Goal: Transaction & Acquisition: Purchase product/service

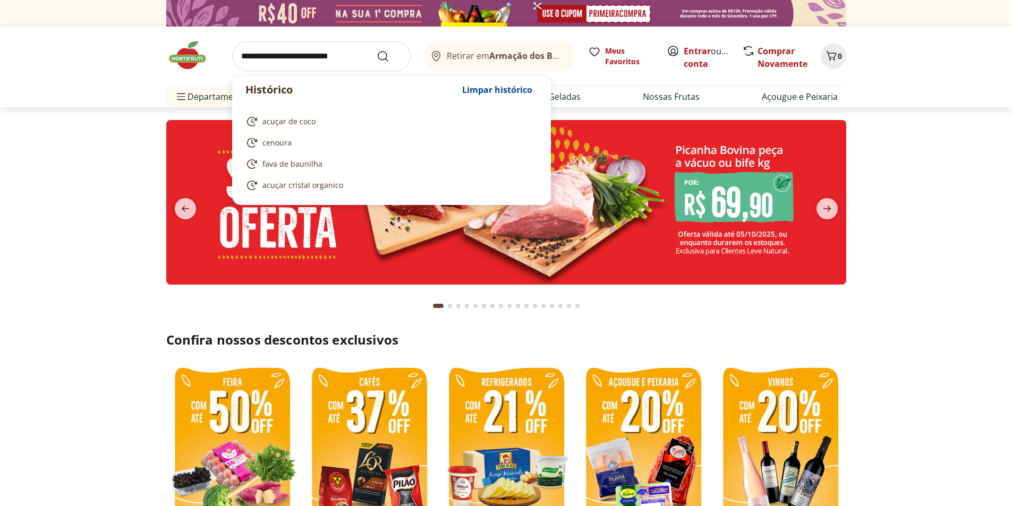
click at [338, 54] on input "search" at bounding box center [321, 56] width 178 height 30
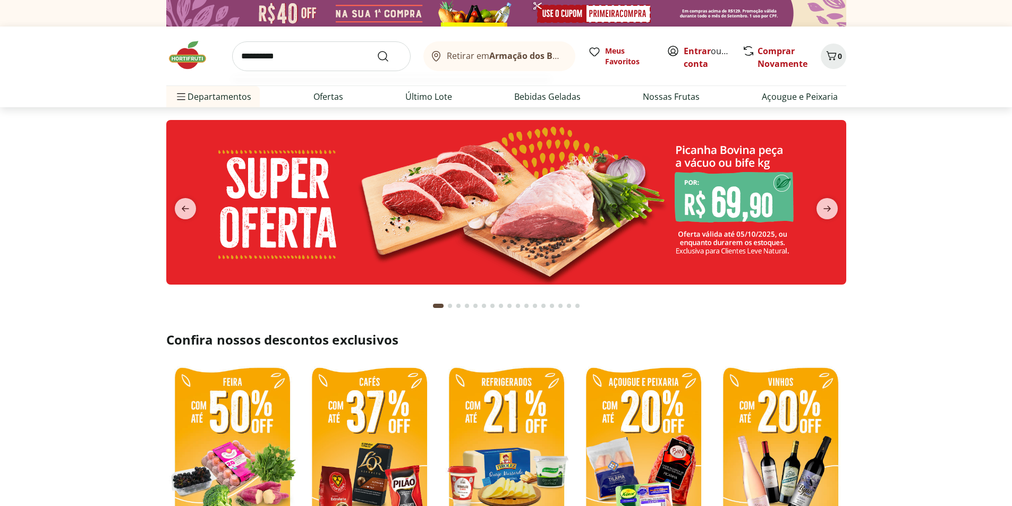
type input "**********"
click at [377, 50] on button "Submit Search" at bounding box center [389, 56] width 25 height 13
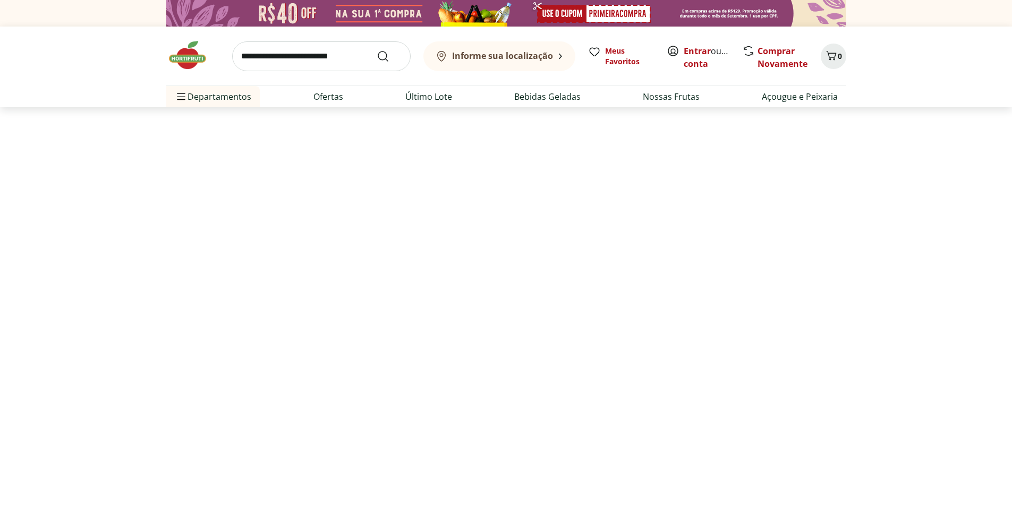
select select "**********"
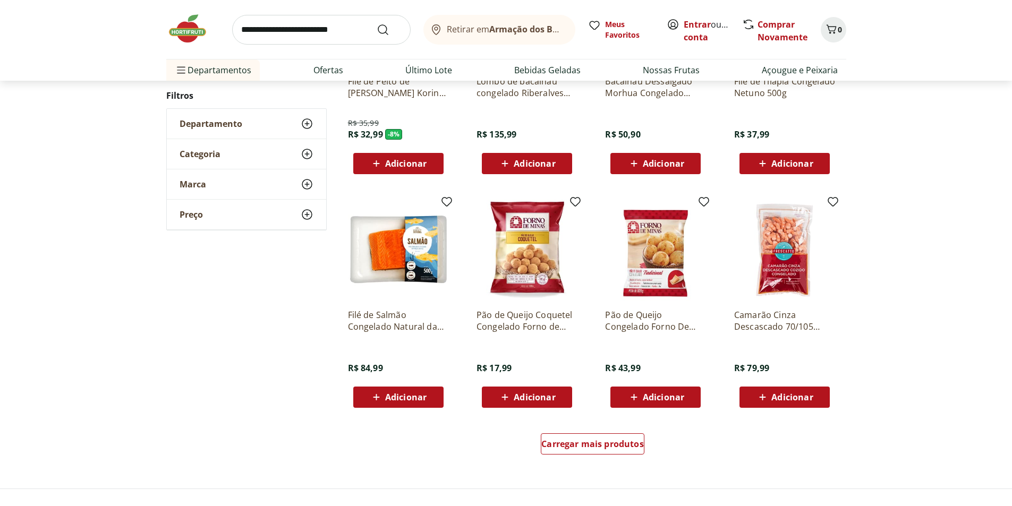
scroll to position [531, 0]
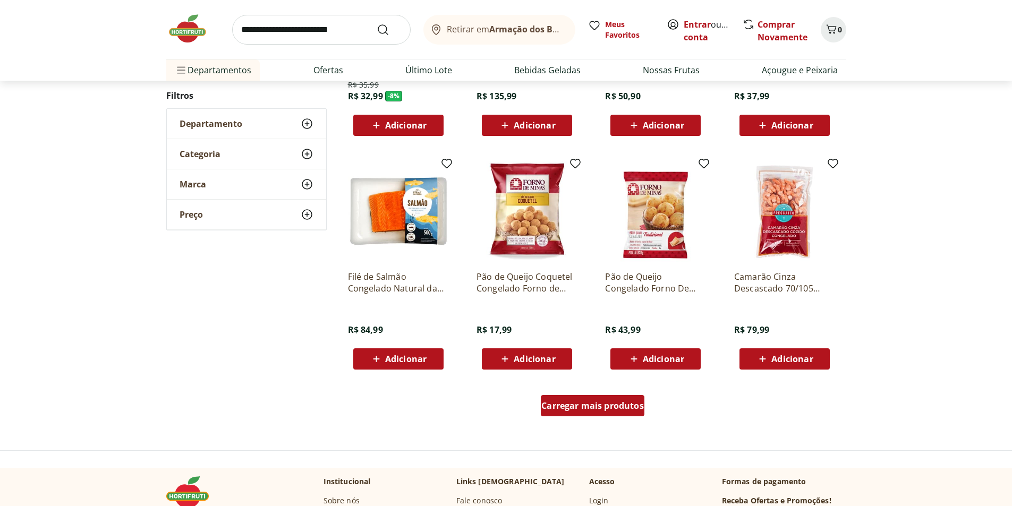
click at [603, 414] on div "Carregar mais produtos" at bounding box center [593, 405] width 104 height 21
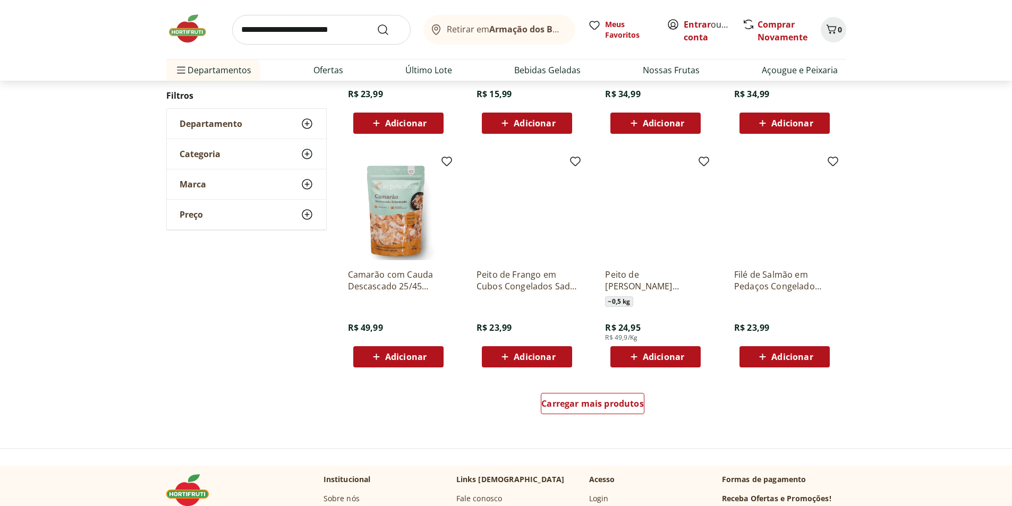
scroll to position [690, 0]
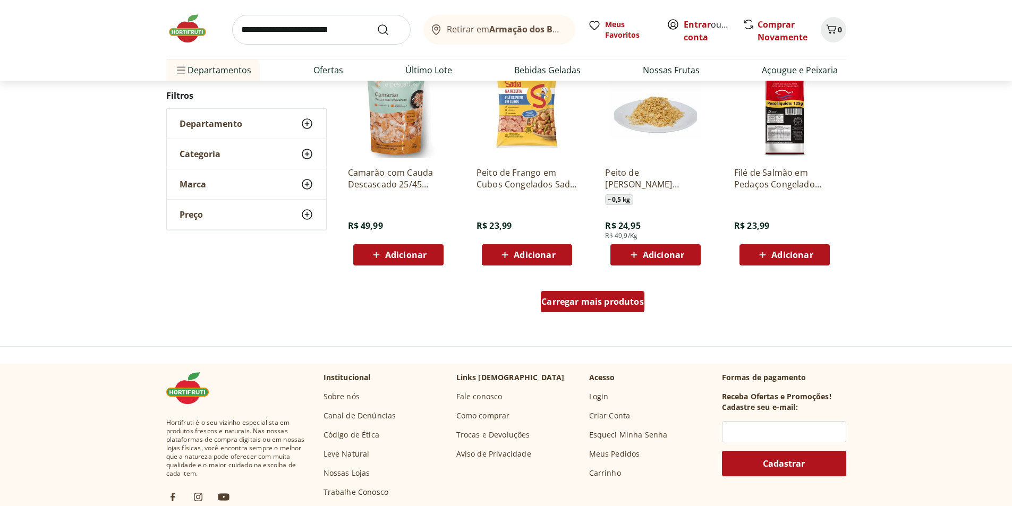
click at [596, 310] on div "Carregar mais produtos" at bounding box center [593, 301] width 104 height 21
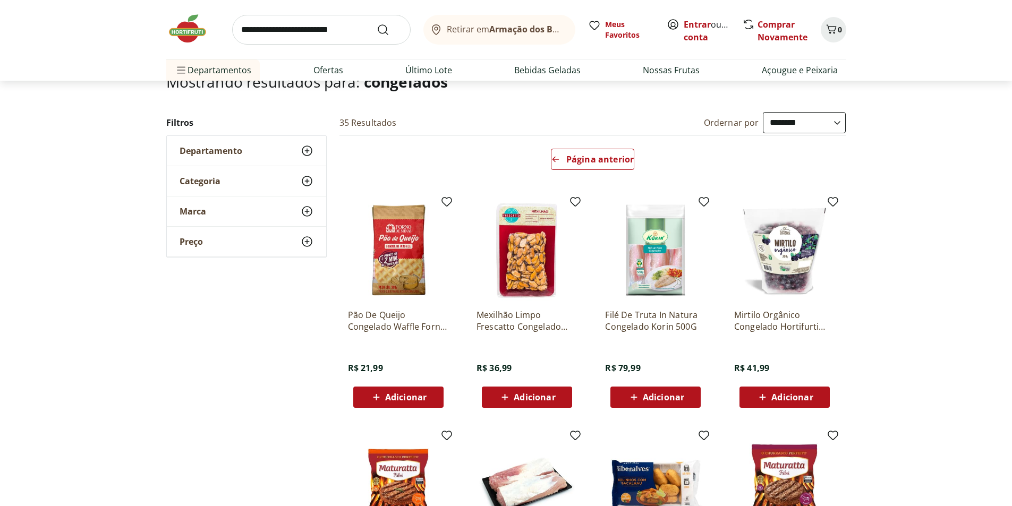
scroll to position [51, 0]
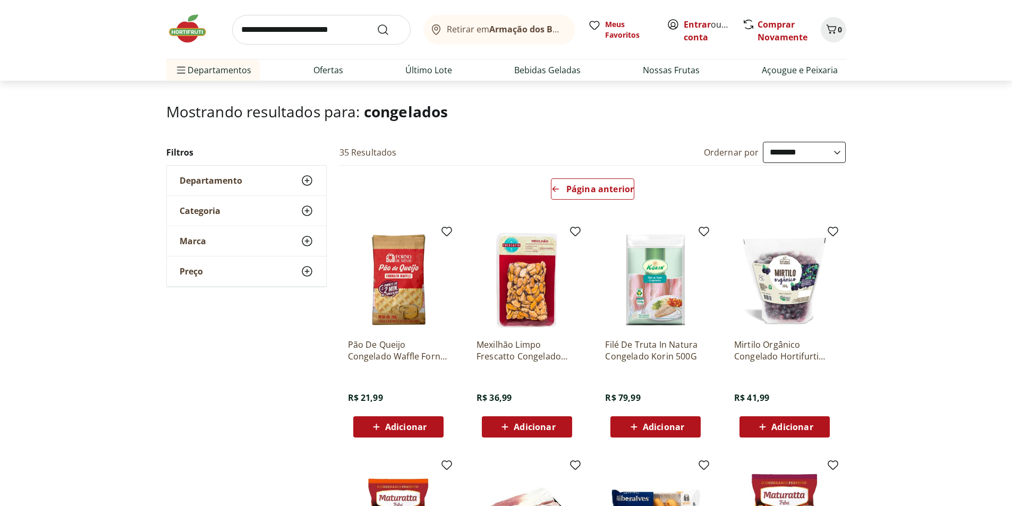
click at [242, 25] on input "search" at bounding box center [321, 30] width 178 height 30
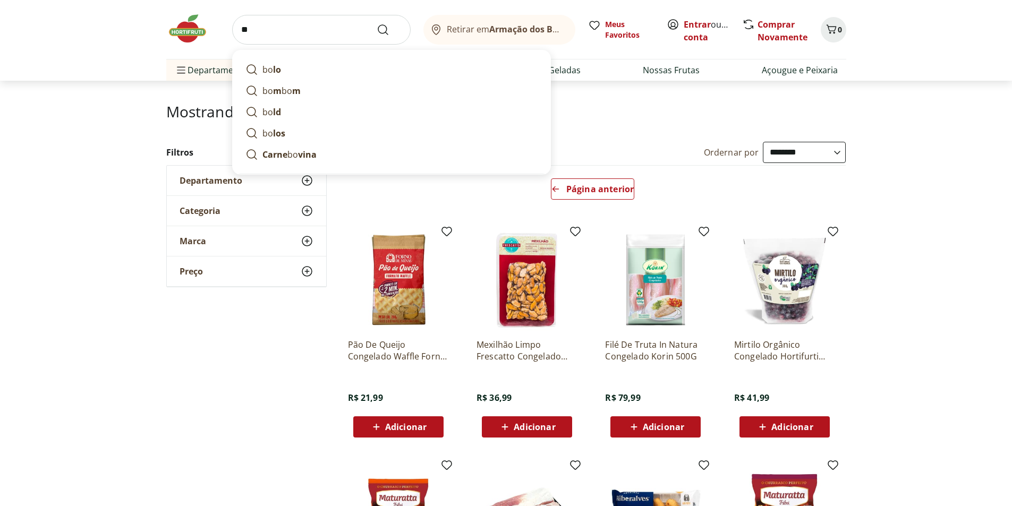
type input "*"
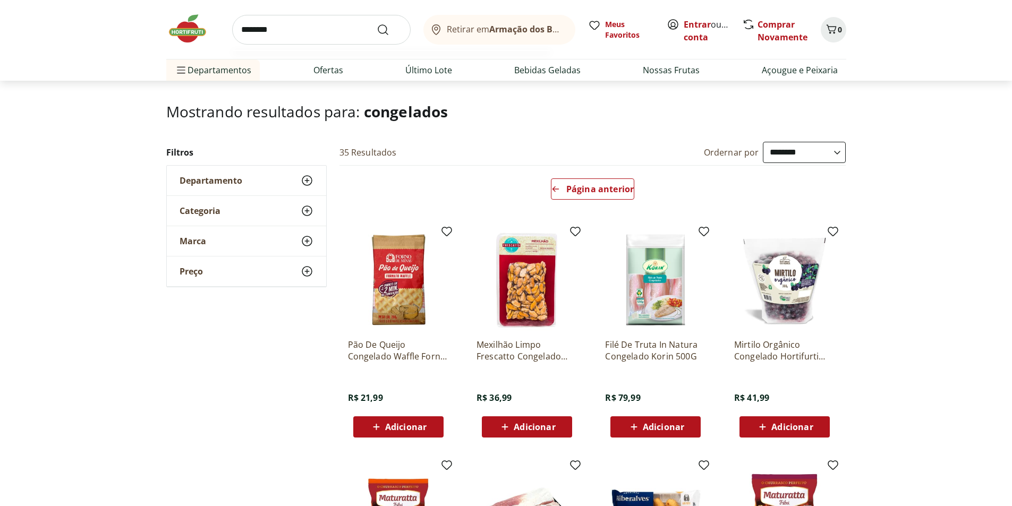
type input "********"
click at [377, 23] on button "Submit Search" at bounding box center [389, 29] width 25 height 13
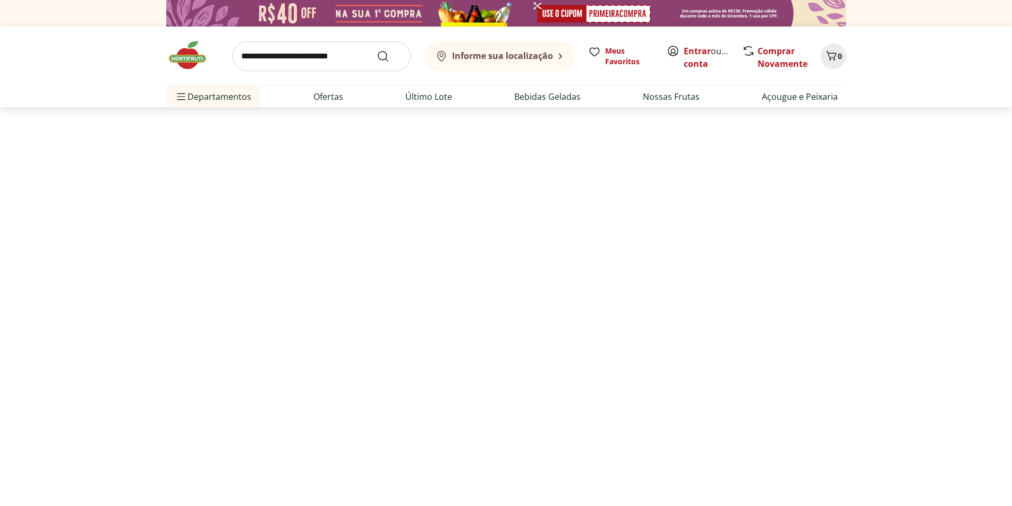
select select "**********"
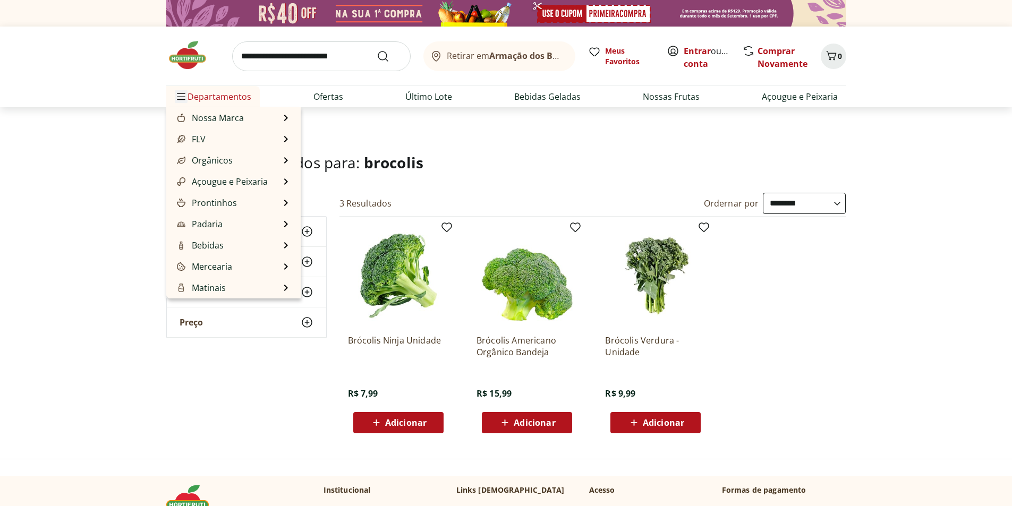
click at [180, 97] on icon "Menu" at bounding box center [180, 97] width 7 height 6
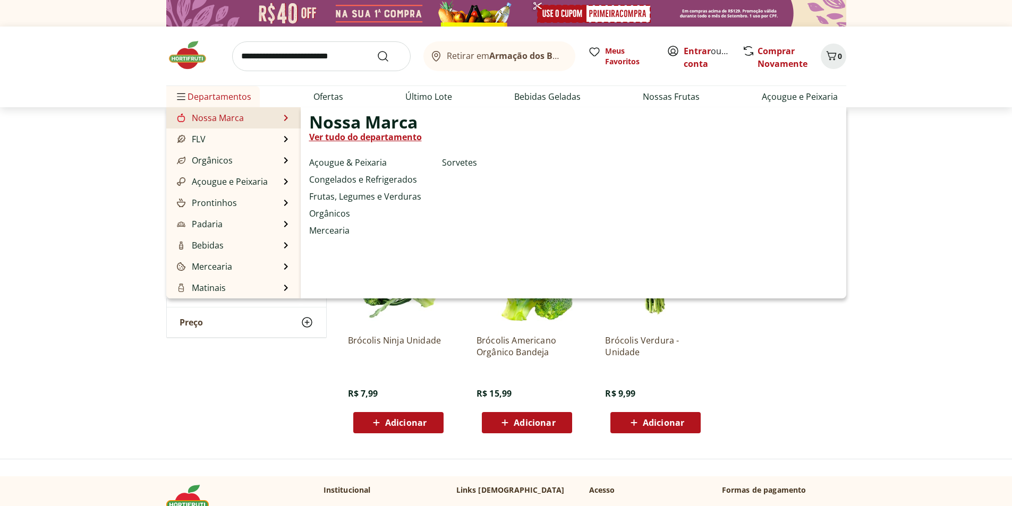
click at [208, 119] on link "Nossa Marca" at bounding box center [209, 118] width 69 height 13
select select "**********"
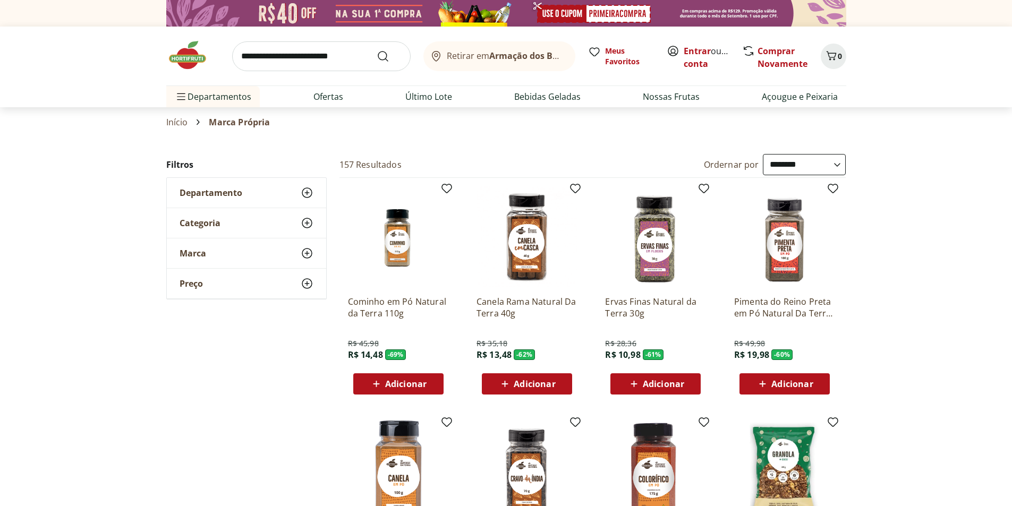
click at [304, 219] on use at bounding box center [307, 223] width 13 height 13
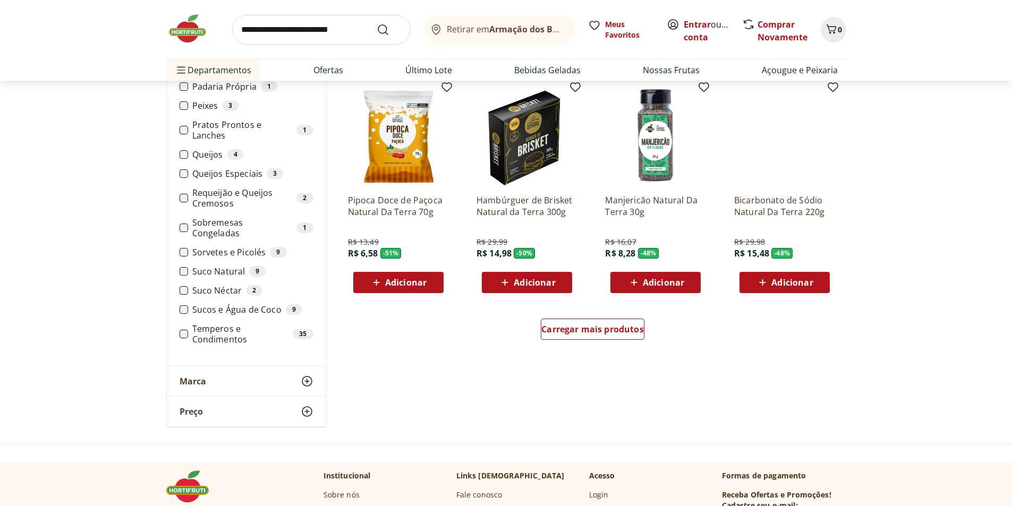
scroll to position [584, 0]
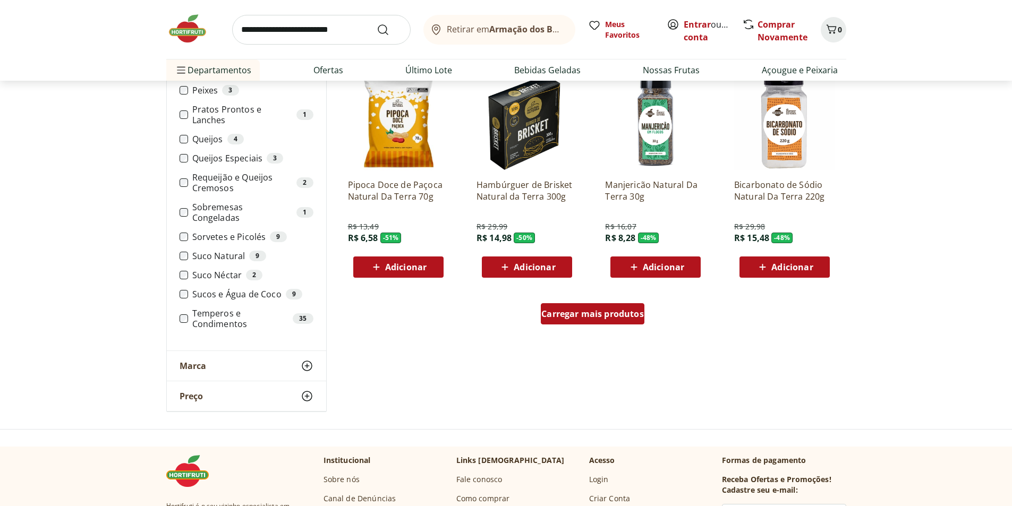
click at [625, 306] on div "Carregar mais produtos" at bounding box center [593, 313] width 104 height 21
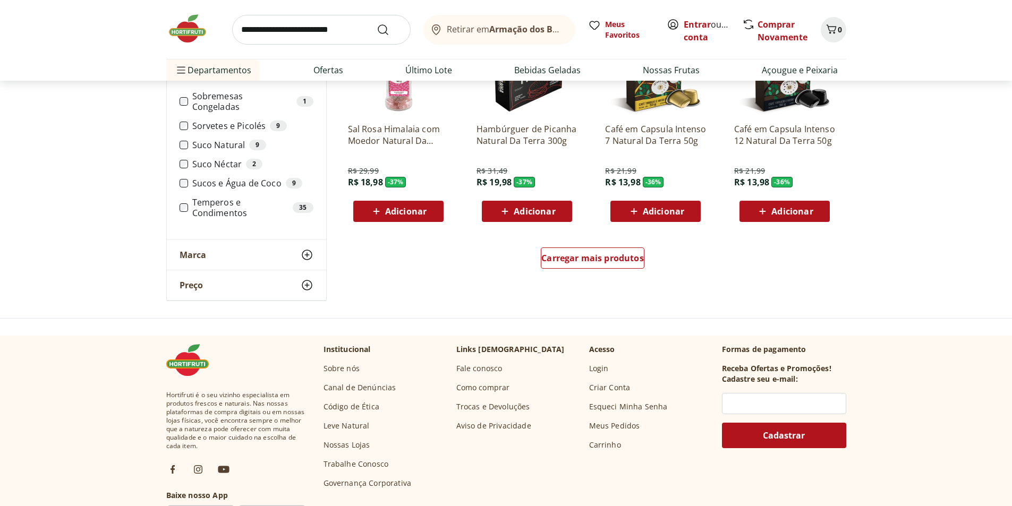
scroll to position [637, 0]
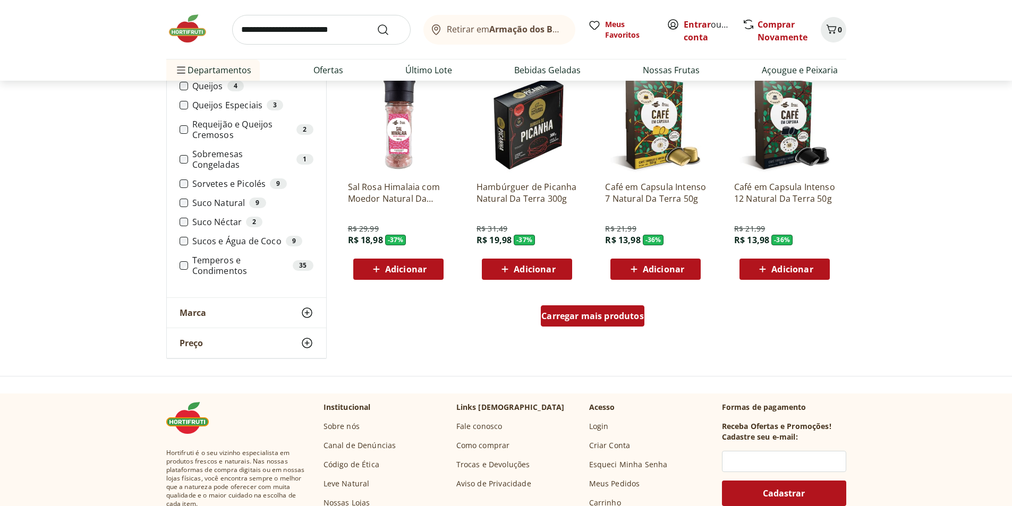
click at [620, 312] on span "Carregar mais produtos" at bounding box center [592, 316] width 103 height 8
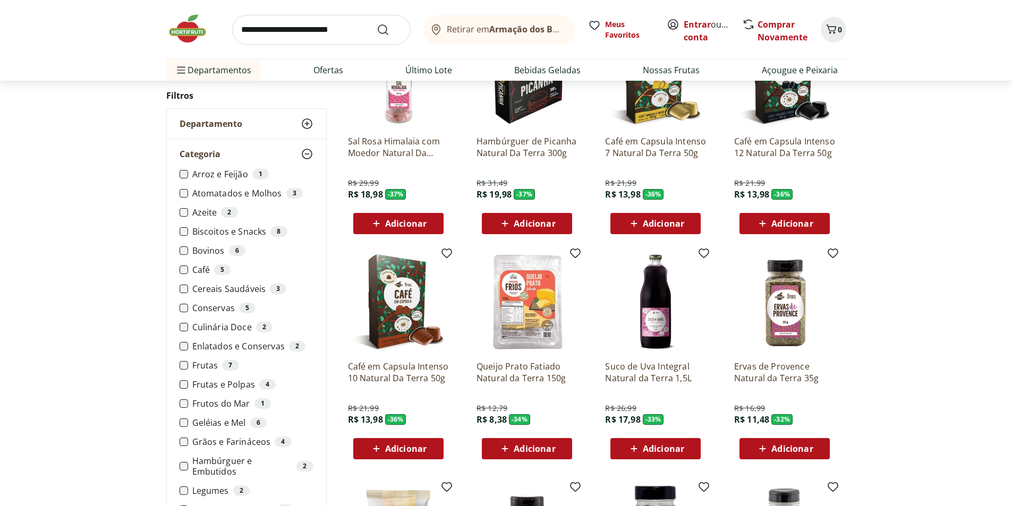
scroll to position [850, 0]
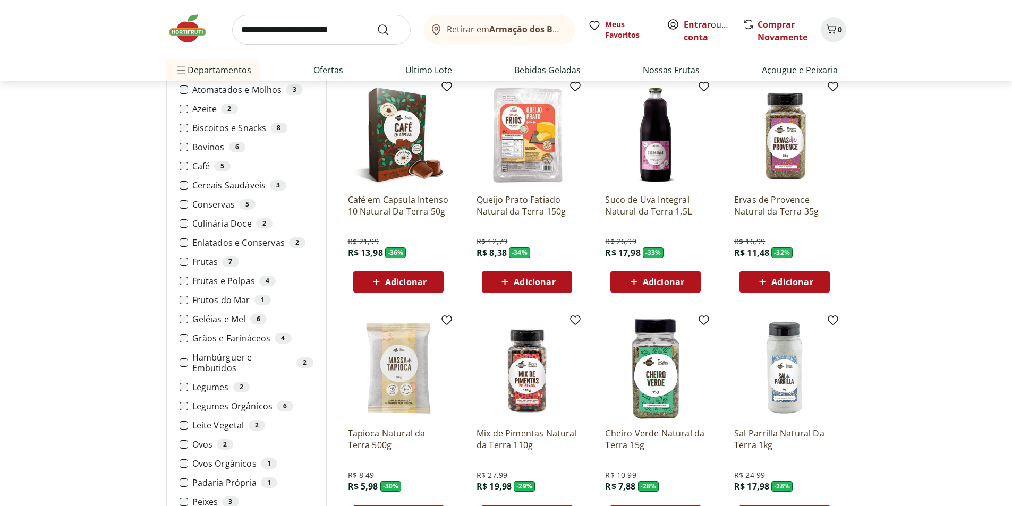
click at [553, 281] on span "Adicionar" at bounding box center [534, 282] width 41 height 8
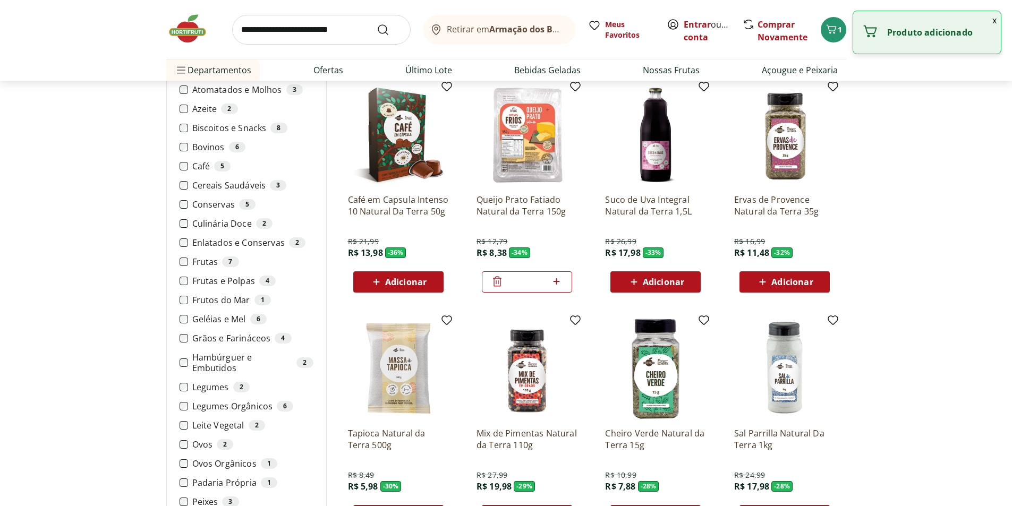
click at [553, 281] on icon at bounding box center [556, 281] width 13 height 13
type input "*"
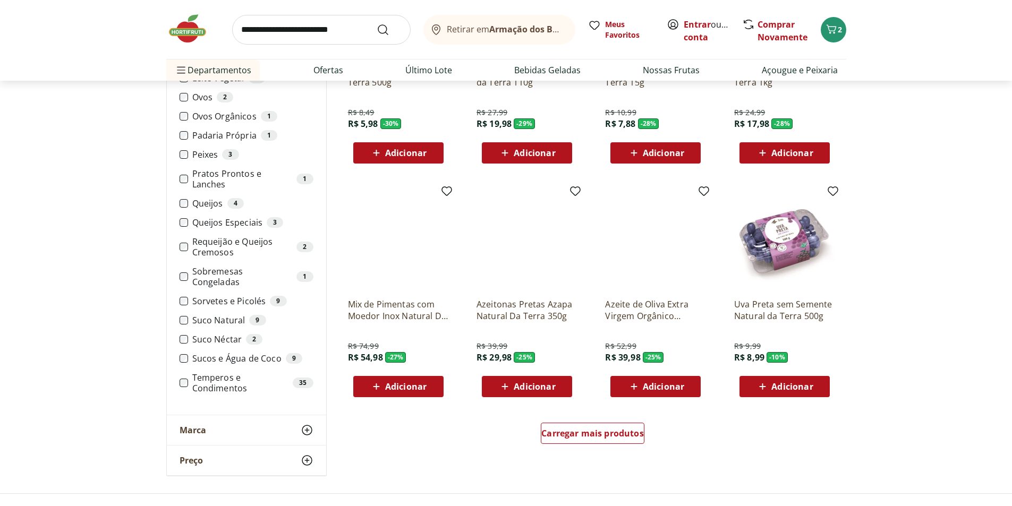
scroll to position [529, 0]
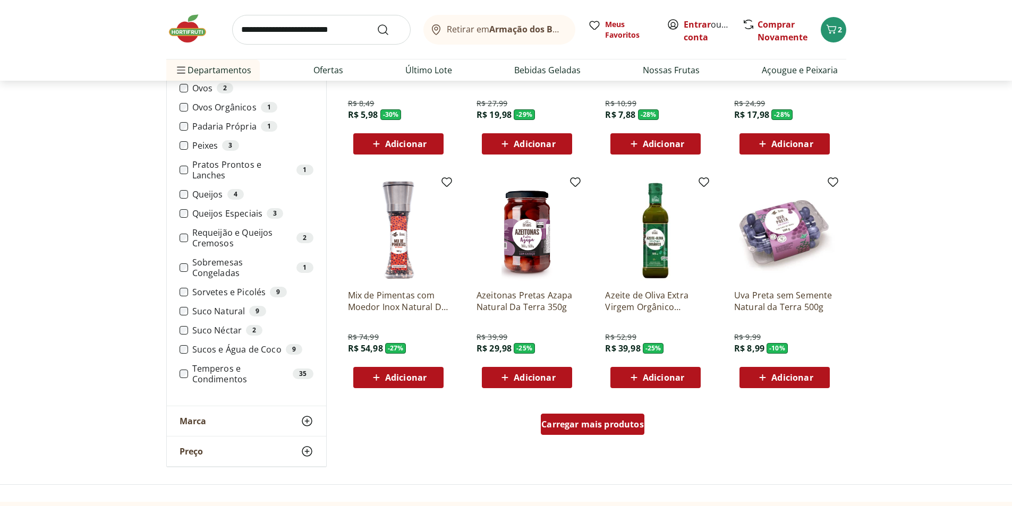
click at [580, 423] on span "Carregar mais produtos" at bounding box center [592, 424] width 103 height 8
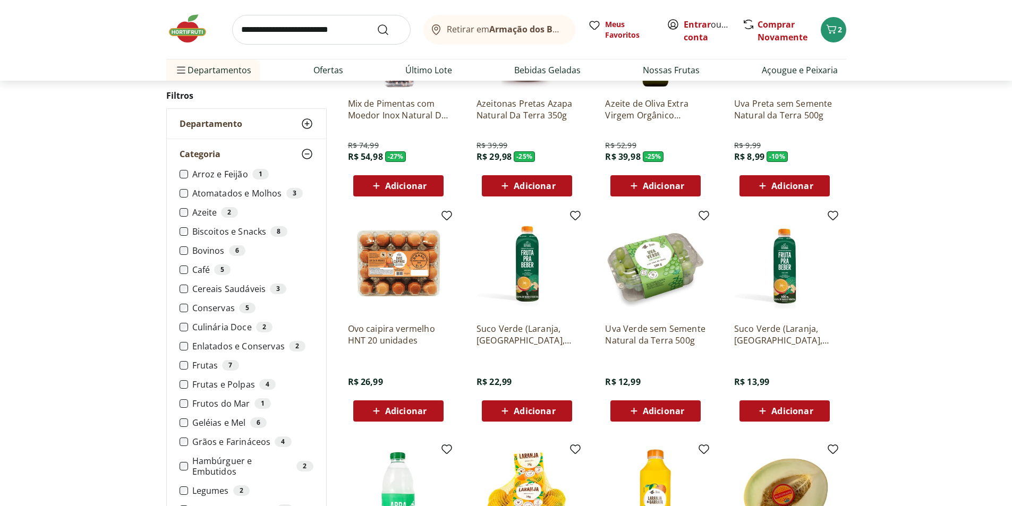
scroll to position [741, 0]
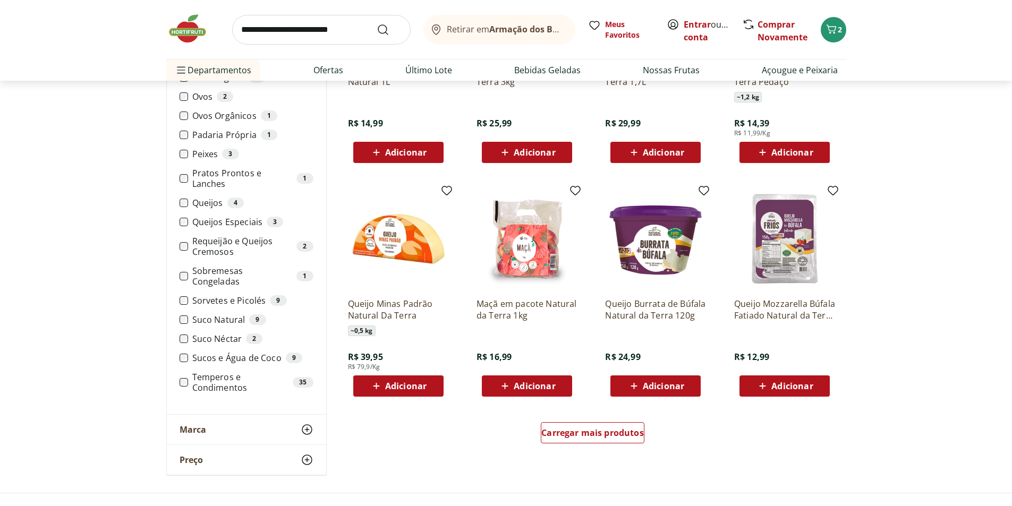
scroll to position [580, 0]
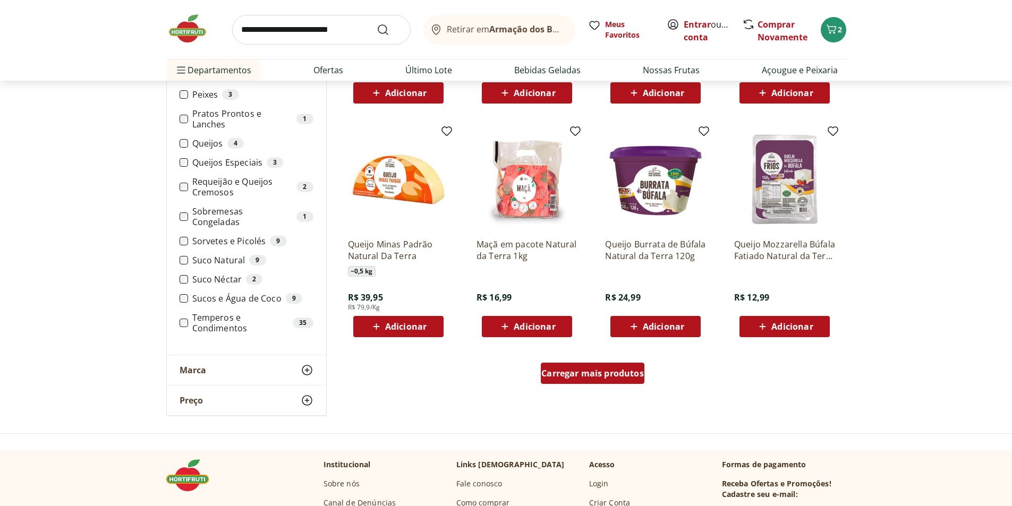
click at [598, 367] on div "Carregar mais produtos" at bounding box center [593, 373] width 104 height 21
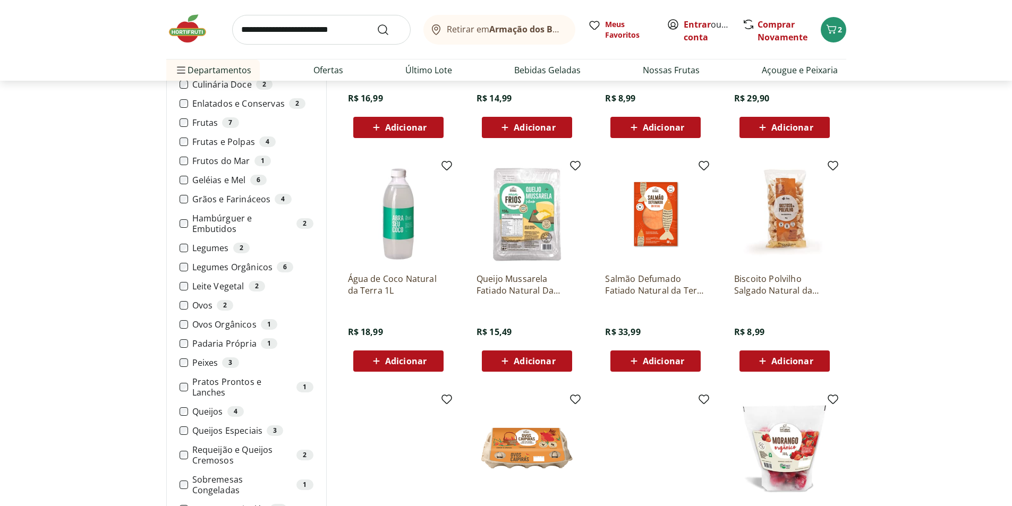
scroll to position [312, 0]
